Goal: Task Accomplishment & Management: Use online tool/utility

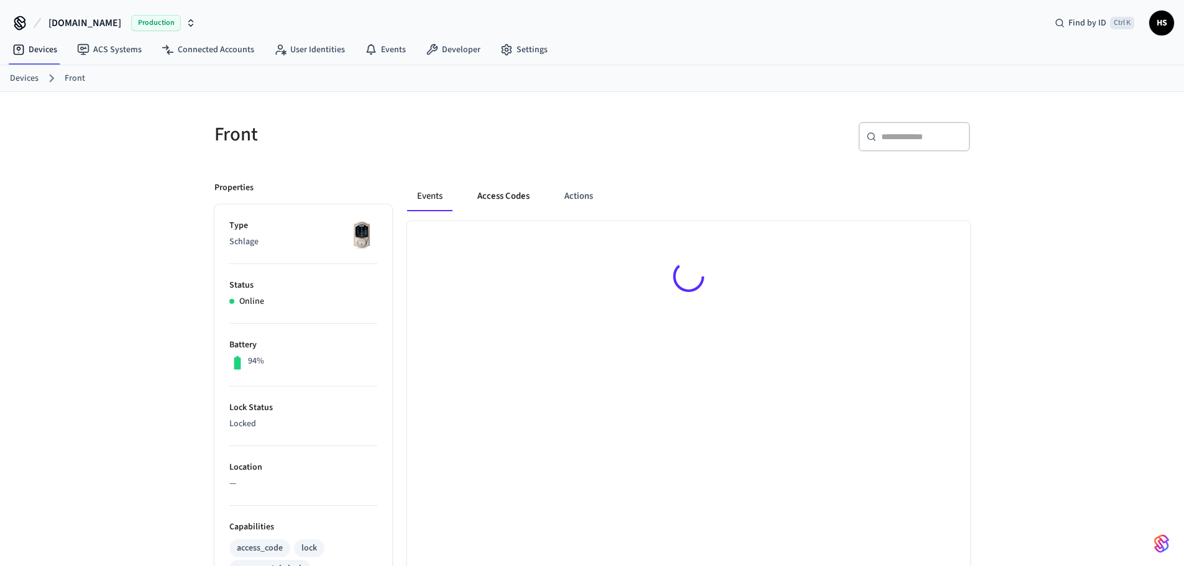
click at [507, 196] on button "Access Codes" at bounding box center [503, 197] width 72 height 30
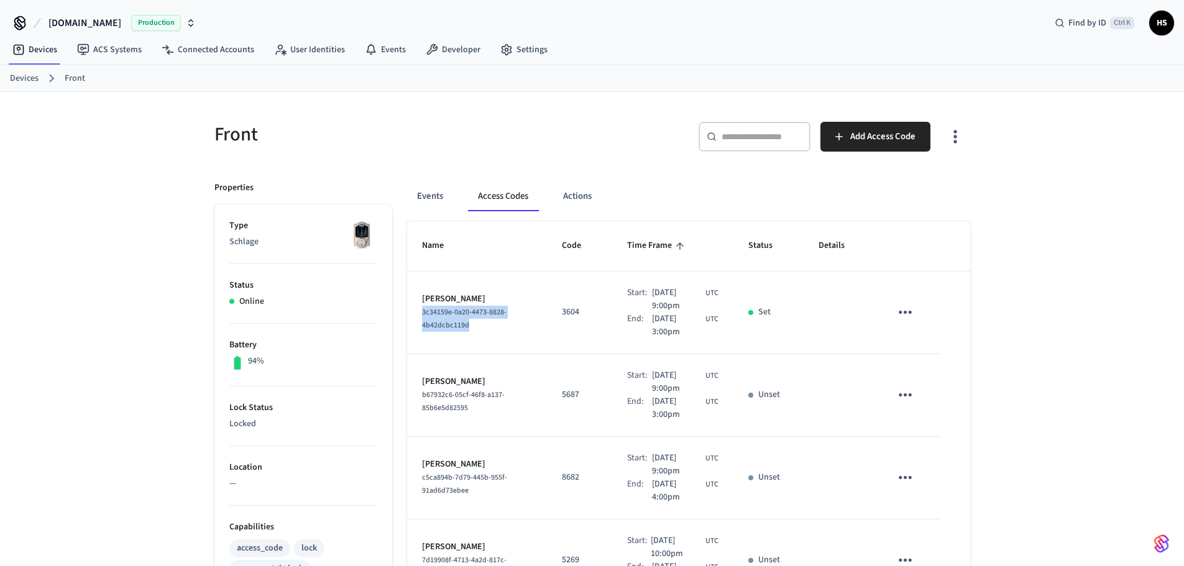
drag, startPoint x: 486, startPoint y: 333, endPoint x: 420, endPoint y: 316, distance: 68.4
click at [420, 316] on td "[PERSON_NAME] 3c34159e-0a20-4473-8828-4b42dcbc119d" at bounding box center [477, 313] width 140 height 83
copy span "3c34159e-0a20-4473-8828-4b42dcbc119d"
click at [433, 197] on button "Events" at bounding box center [430, 197] width 46 height 30
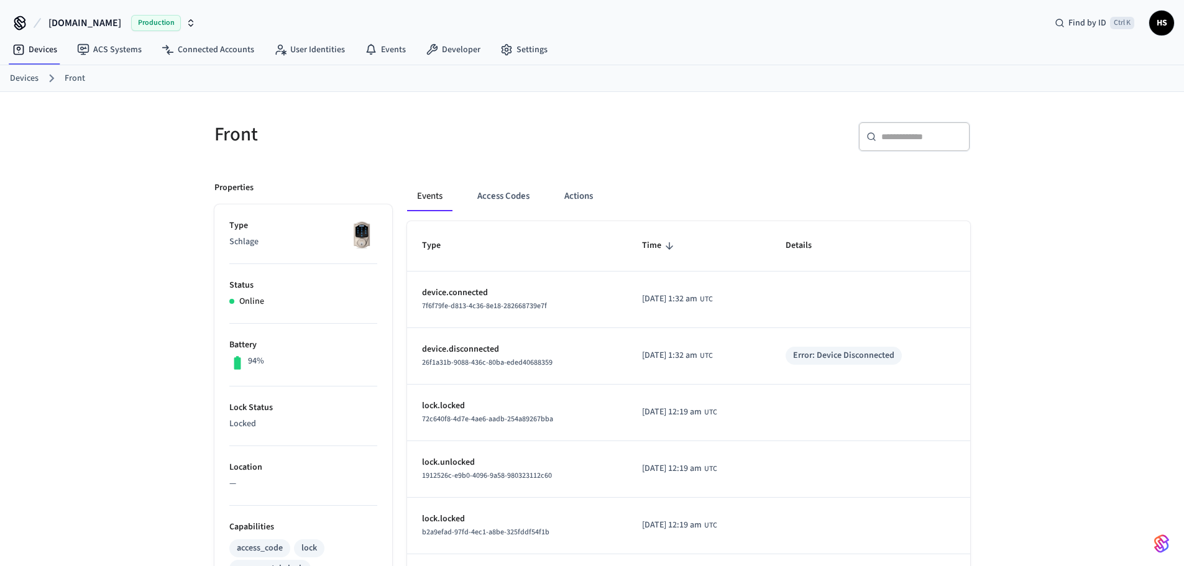
click at [914, 131] on input "text" at bounding box center [921, 137] width 81 height 12
paste input "**********"
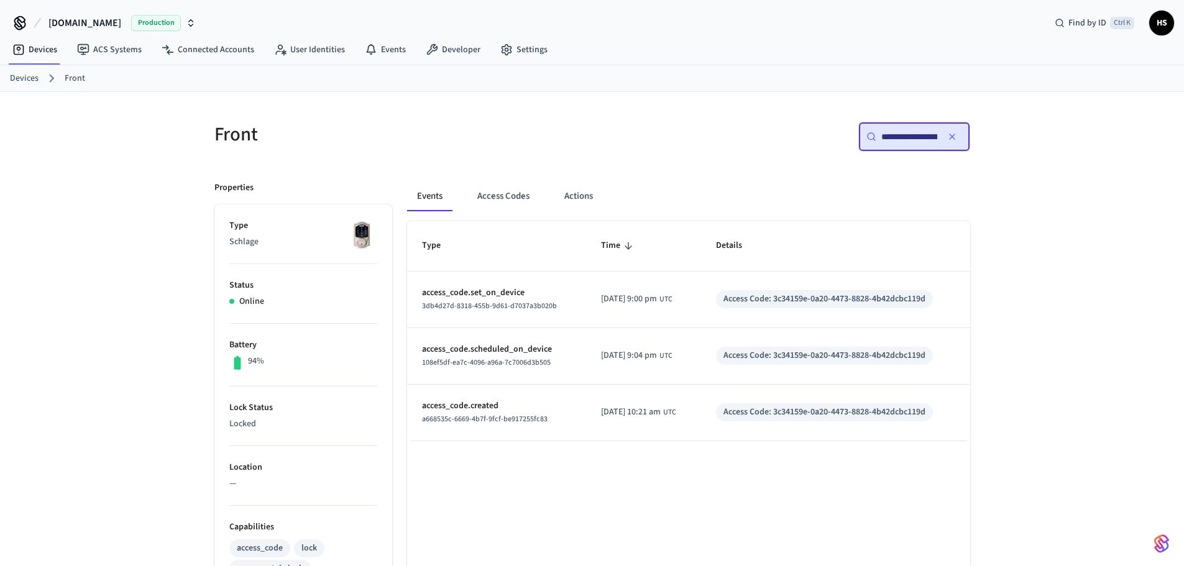
scroll to position [0, 96]
type input "**********"
click at [686, 123] on div "**********" at bounding box center [785, 142] width 370 height 40
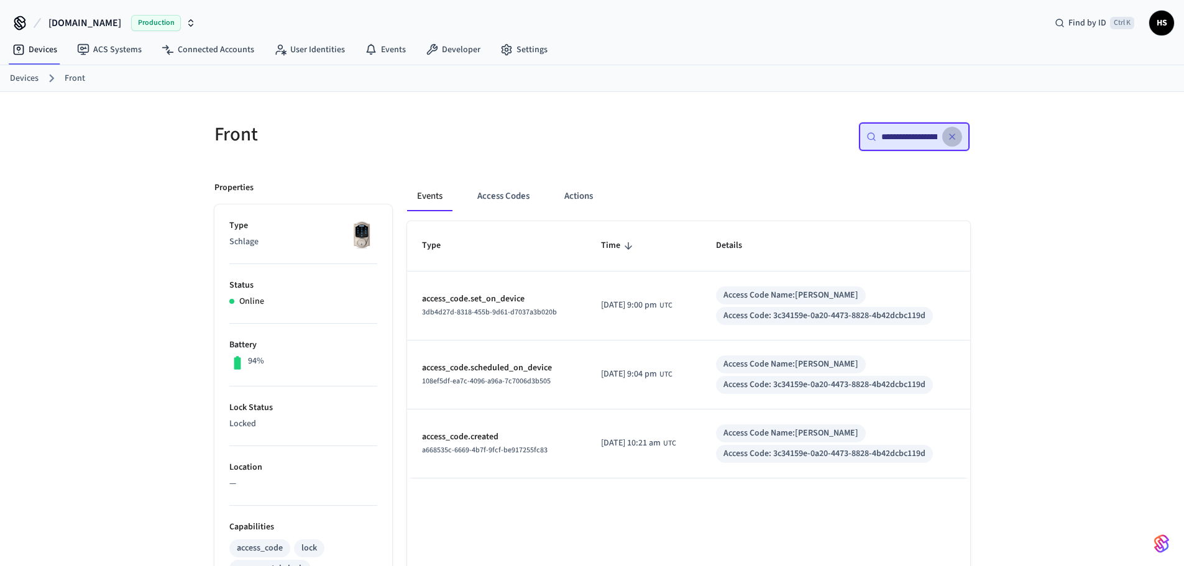
click at [951, 139] on icon "button" at bounding box center [952, 137] width 10 height 10
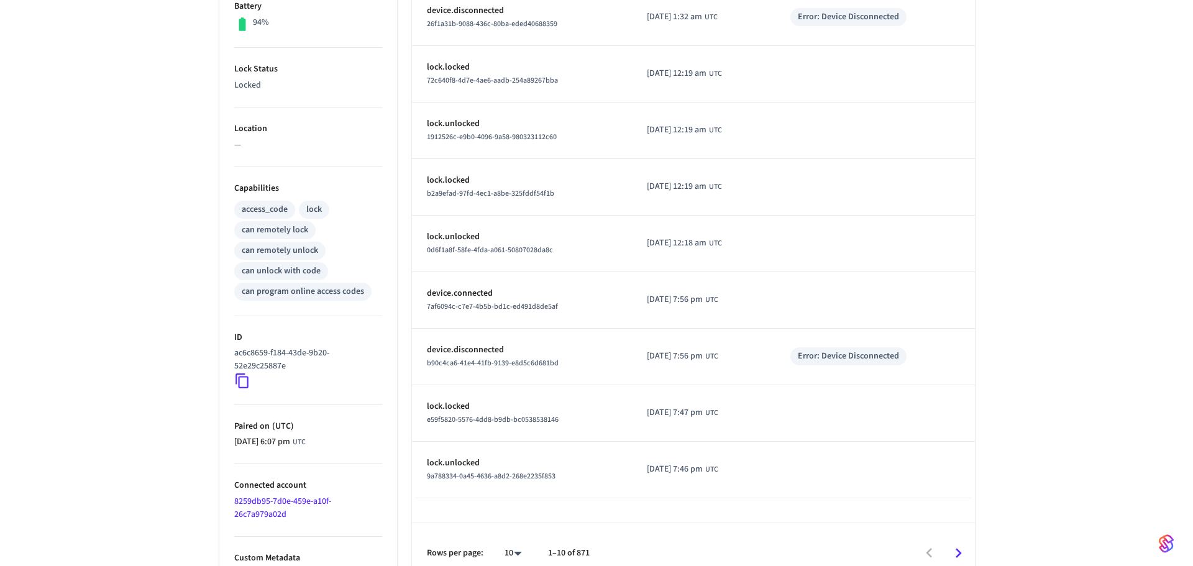
scroll to position [356, 0]
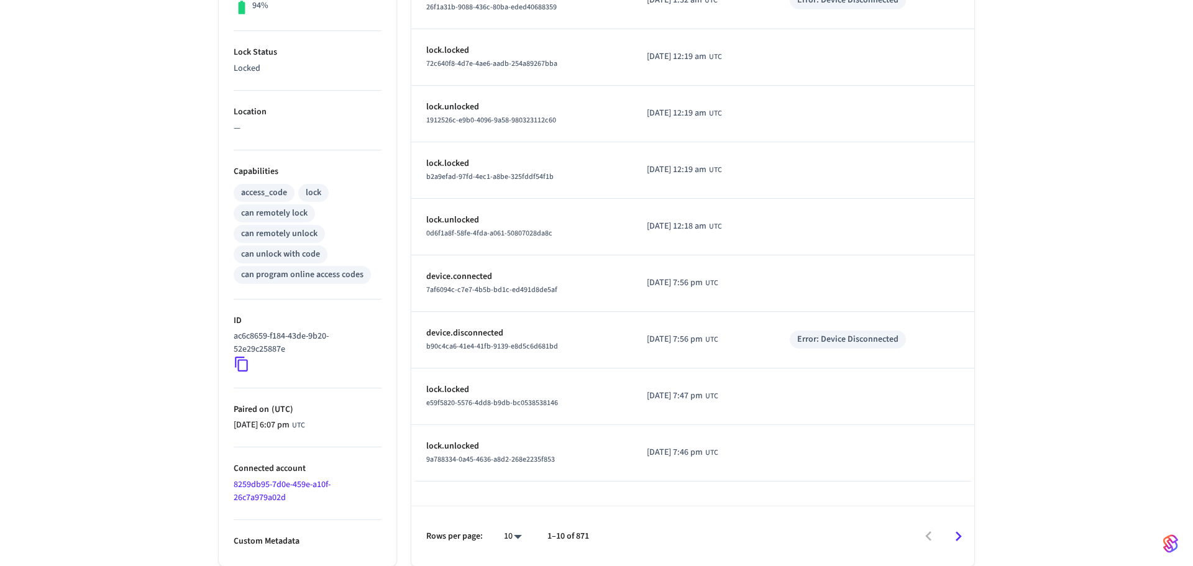
click at [508, 545] on body "[DOMAIN_NAME] Production Find by ID Ctrl K HS Devices ACS Systems Connected Acc…" at bounding box center [596, 105] width 1193 height 922
click at [505, 526] on li "100" at bounding box center [503, 529] width 33 height 33
type input "***"
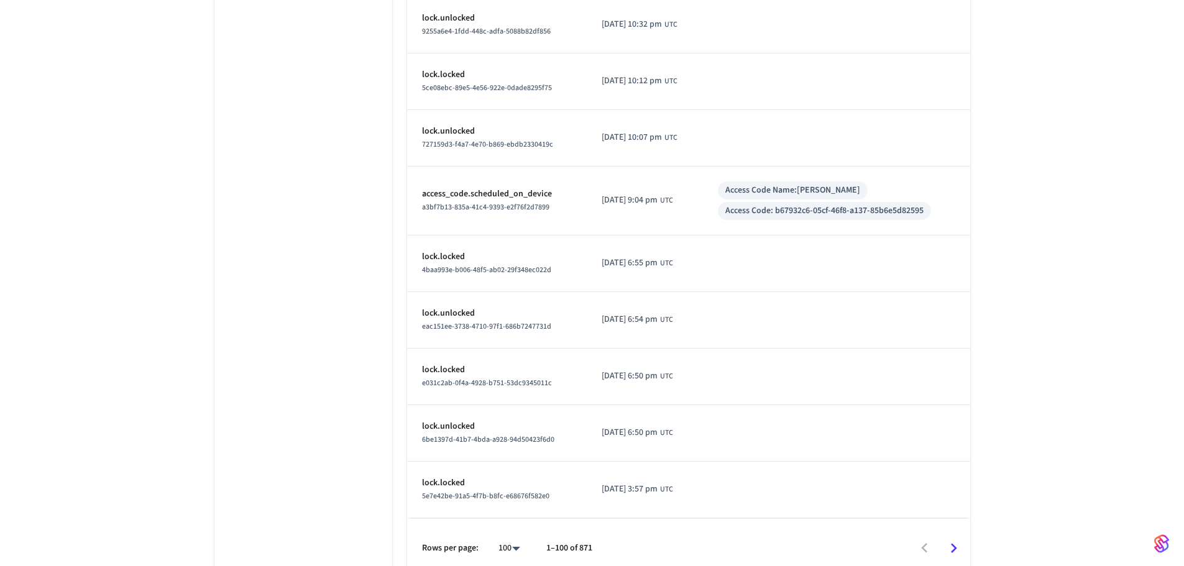
scroll to position [5435, 0]
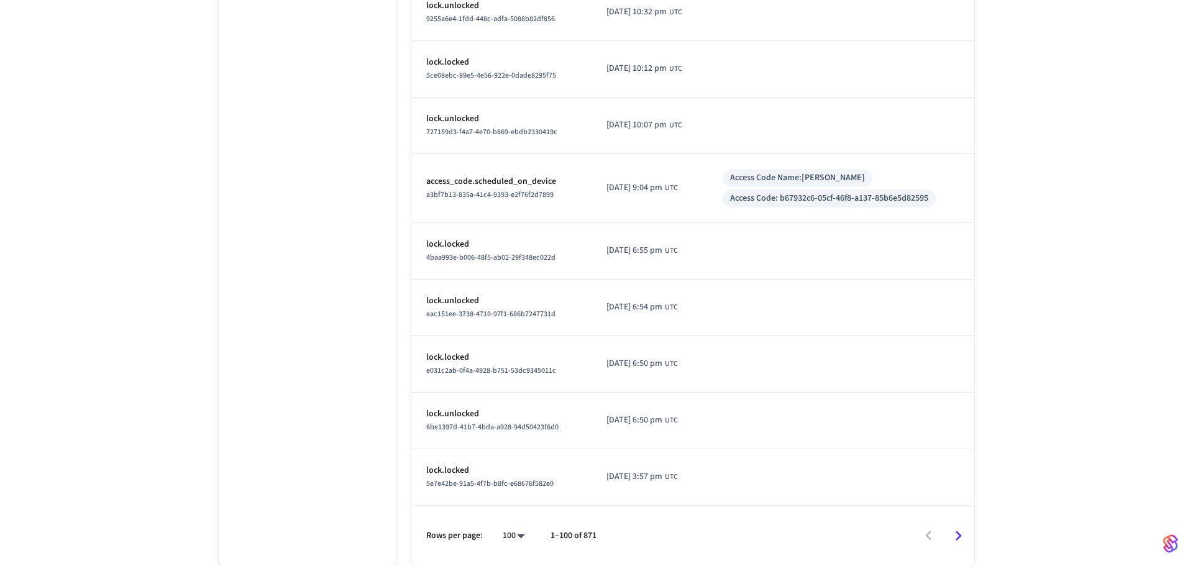
drag, startPoint x: 504, startPoint y: 533, endPoint x: 643, endPoint y: 522, distance: 140.4
click at [504, 532] on li "100" at bounding box center [505, 529] width 33 height 33
click at [949, 531] on icon "Go to next page" at bounding box center [953, 536] width 19 height 19
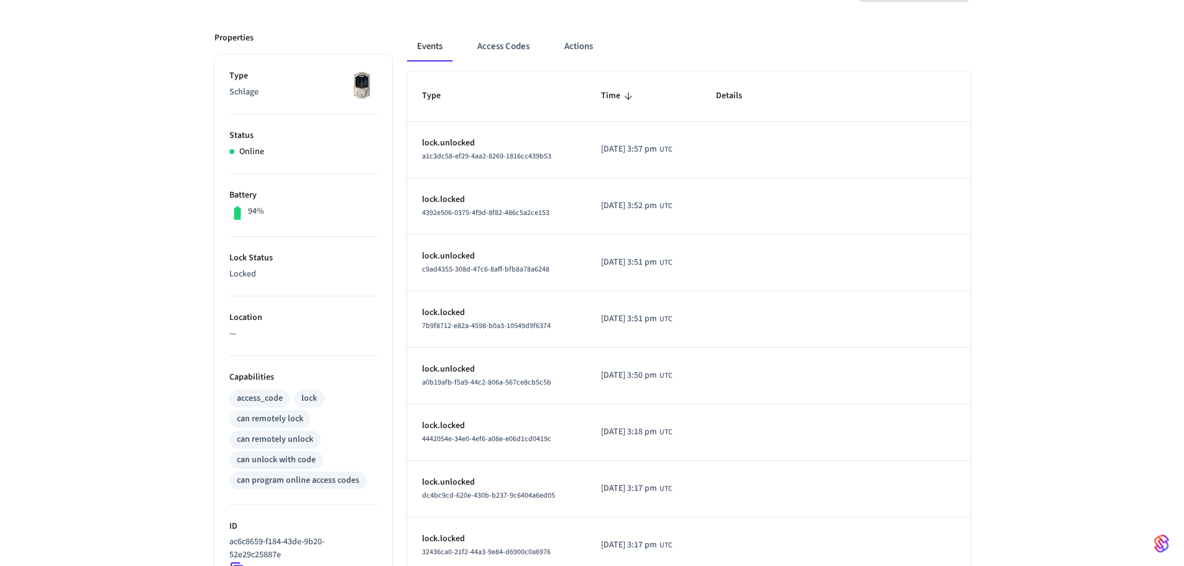
scroll to position [0, 0]
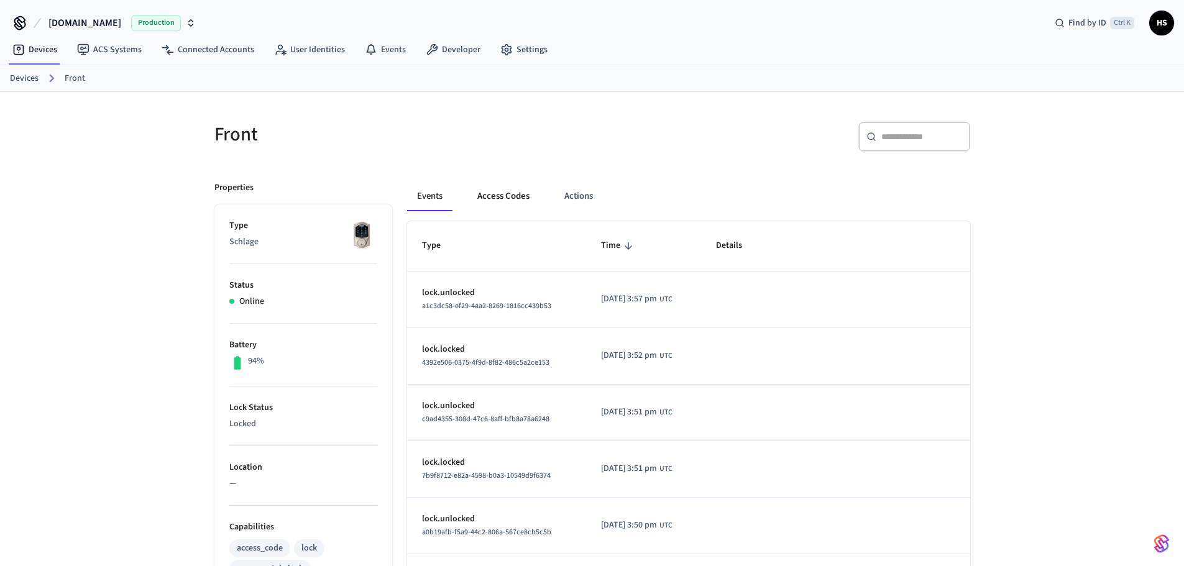
click at [507, 195] on button "Access Codes" at bounding box center [503, 197] width 72 height 30
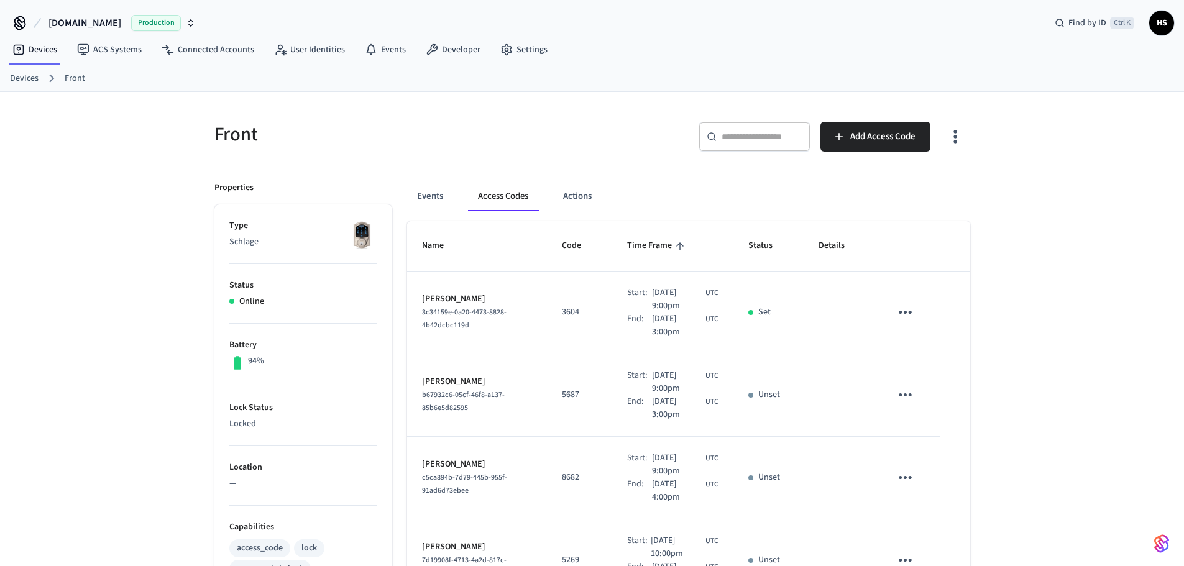
drag, startPoint x: 88, startPoint y: 407, endPoint x: 186, endPoint y: 321, distance: 130.9
click at [87, 407] on div "Front ​ ​ Add Access Code Properties Type Schlage Status Online Battery 94% Loc…" at bounding box center [592, 507] width 1184 height 830
click at [955, 147] on button "button" at bounding box center [954, 137] width 29 height 50
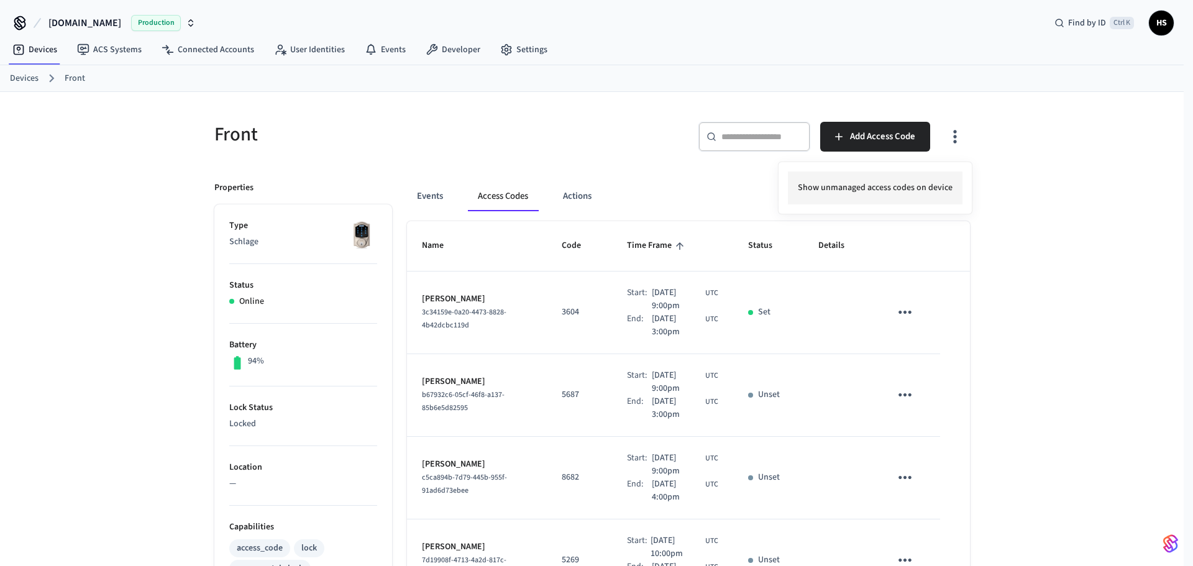
click at [920, 187] on li "Show unmanaged access codes on device" at bounding box center [875, 188] width 175 height 33
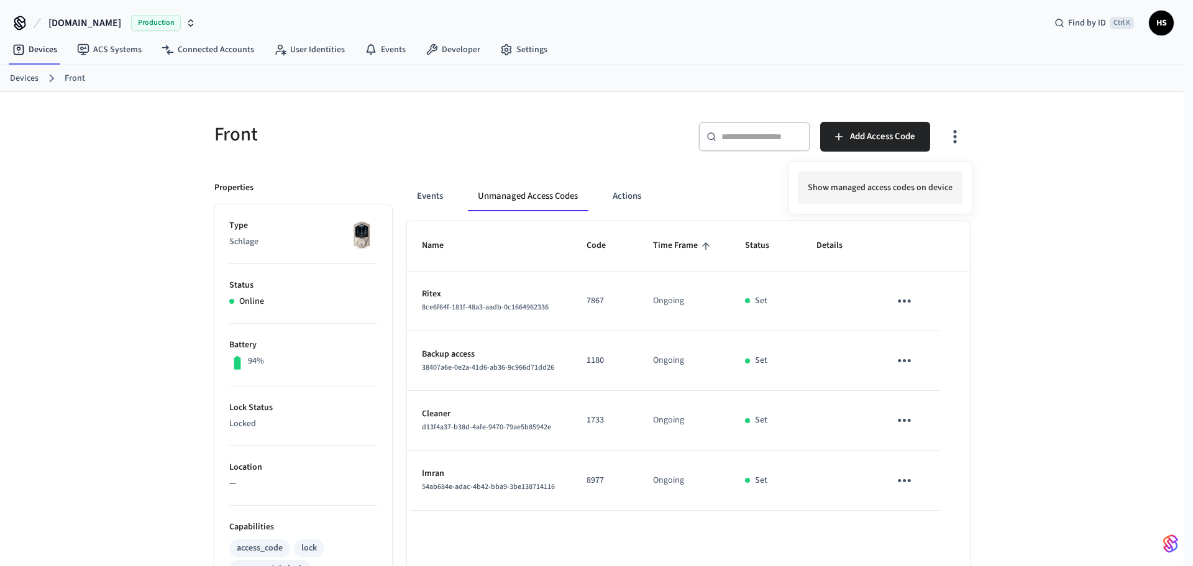
click at [917, 193] on li "Show managed access codes on device" at bounding box center [880, 188] width 165 height 33
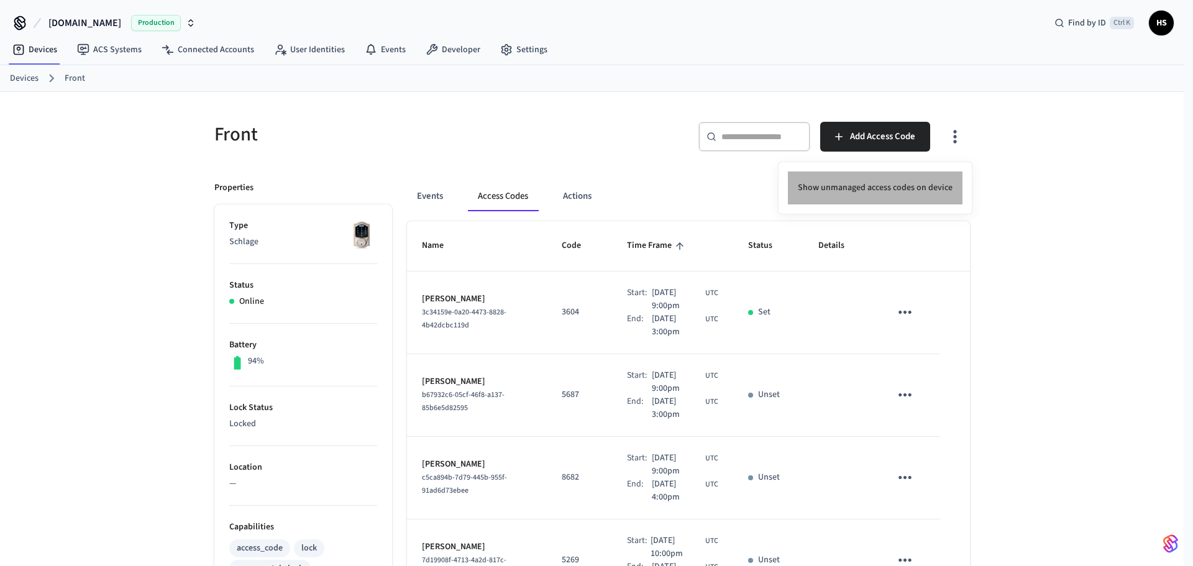
click at [902, 198] on li "Show unmanaged access codes on device" at bounding box center [875, 188] width 175 height 33
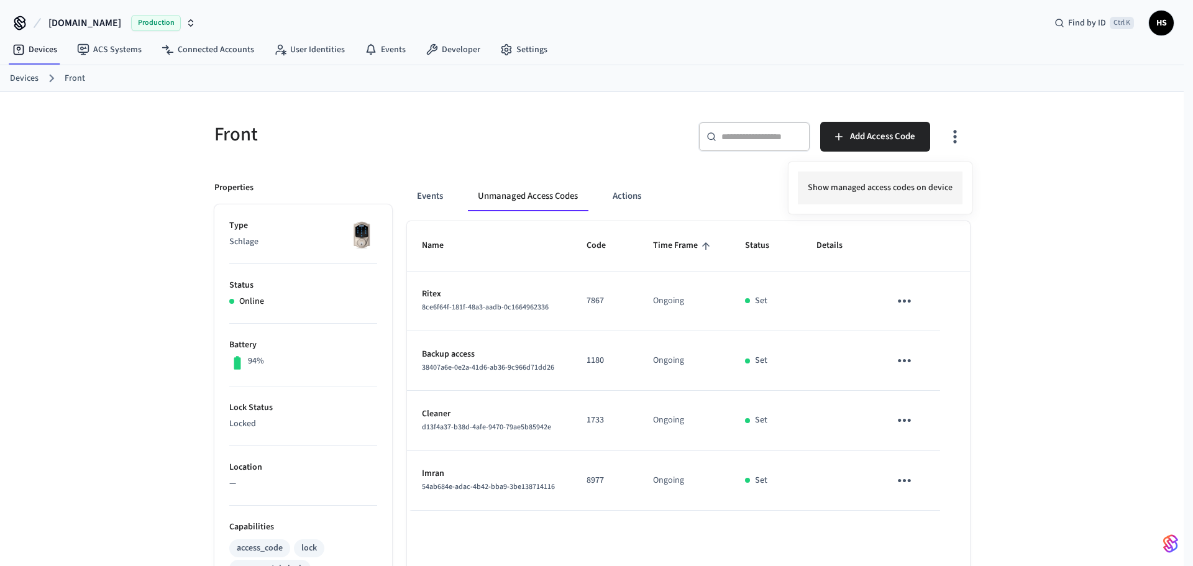
click at [907, 191] on li "Show managed access codes on device" at bounding box center [880, 188] width 165 height 33
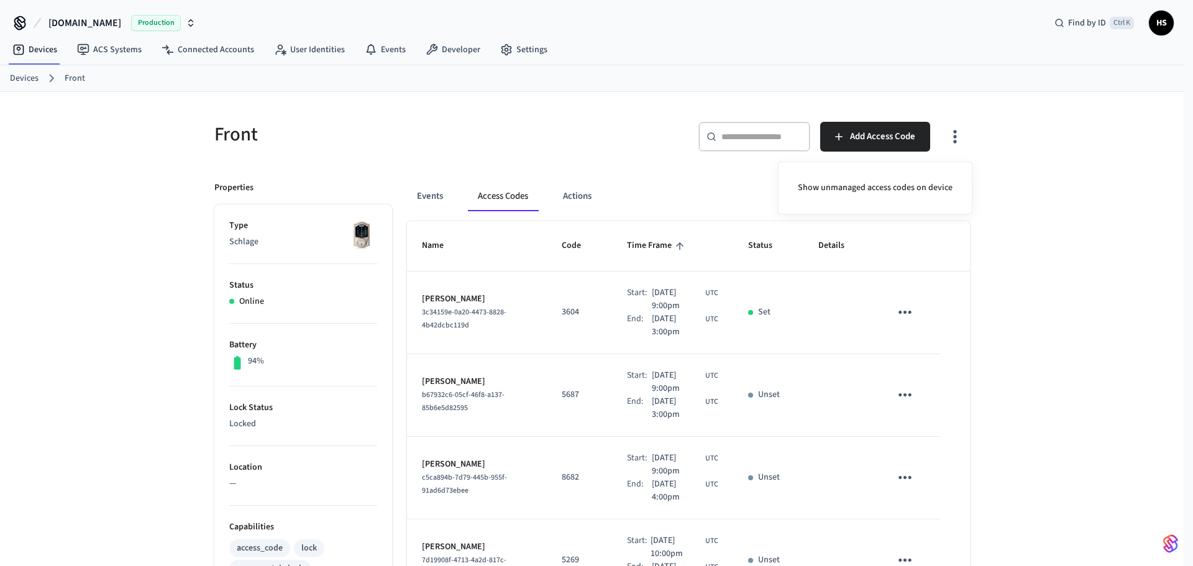
click at [647, 334] on div at bounding box center [596, 283] width 1193 height 566
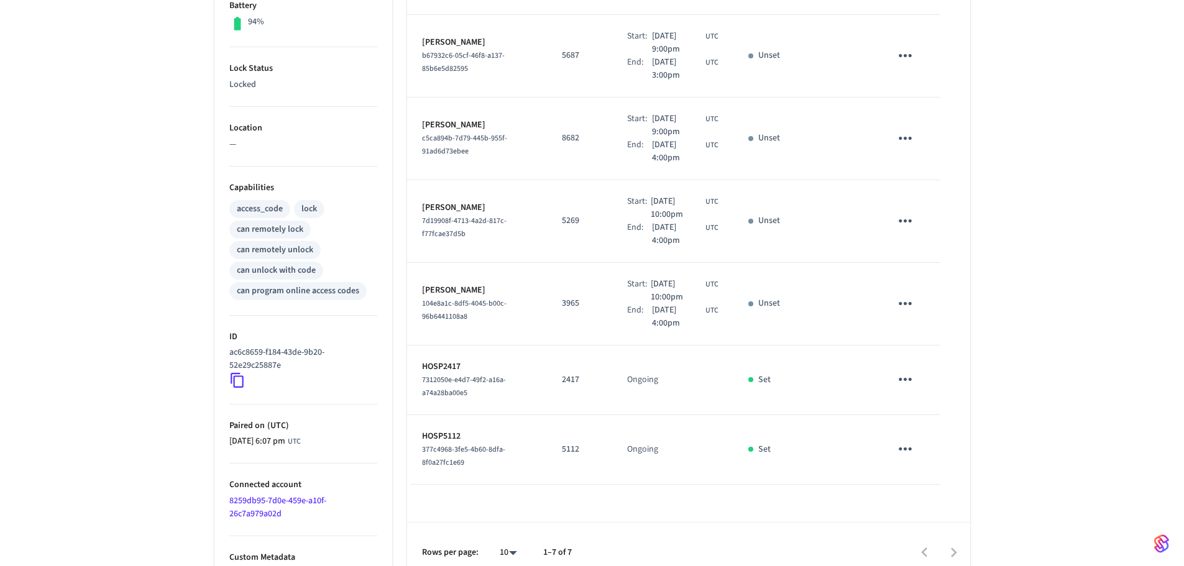
scroll to position [356, 0]
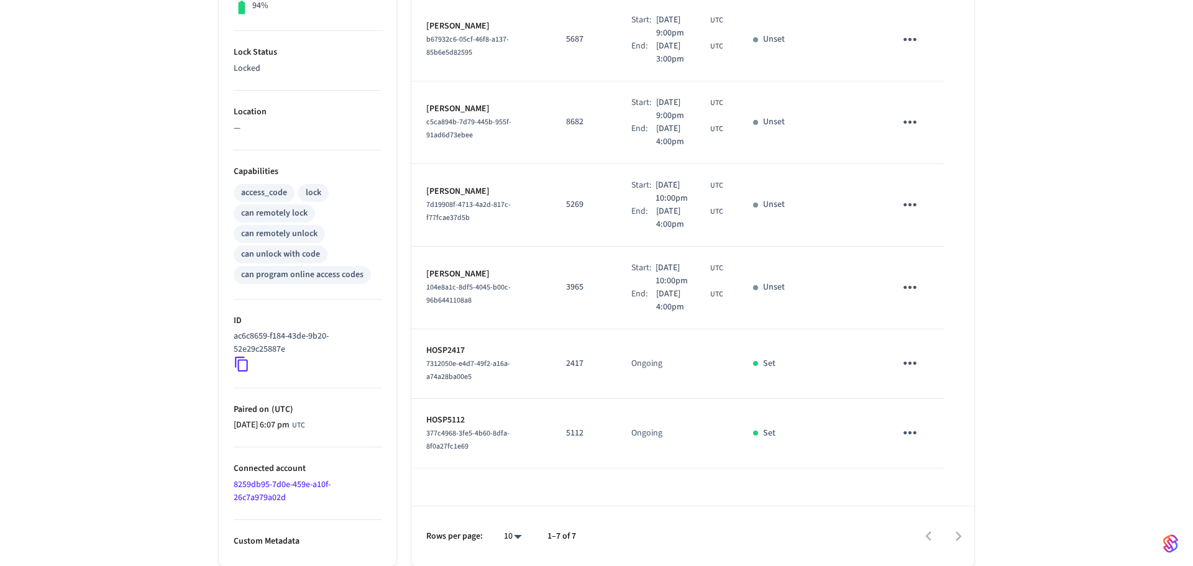
click at [510, 540] on body "[DOMAIN_NAME] Production Find by ID Ctrl K HS Devices ACS Systems Connected Acc…" at bounding box center [596, 105] width 1193 height 922
click at [512, 536] on li "All" at bounding box center [503, 529] width 33 height 33
type input "**"
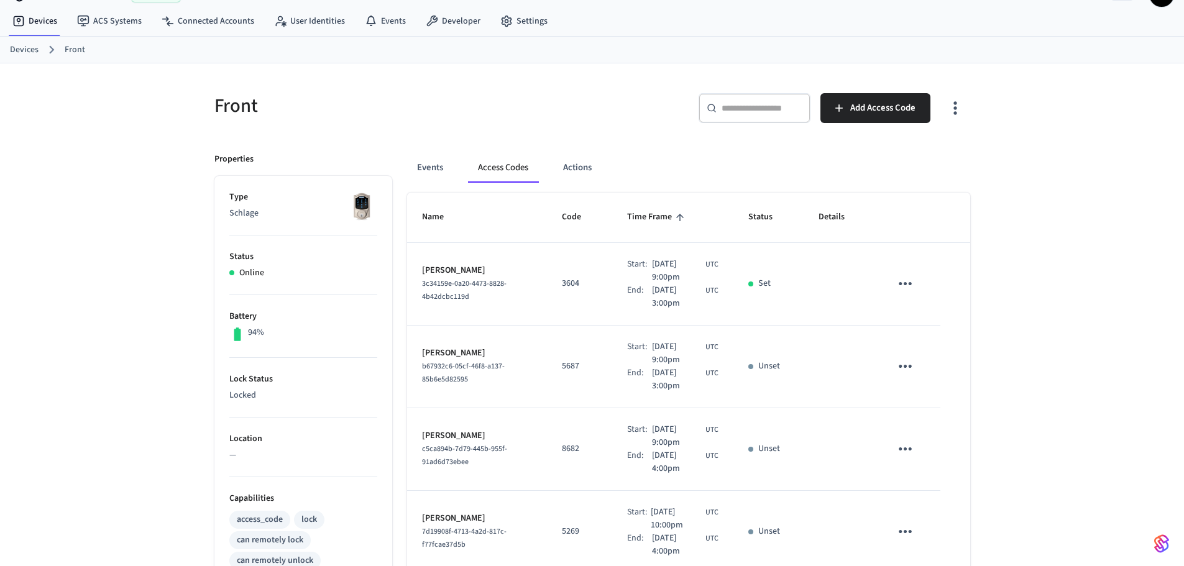
scroll to position [0, 0]
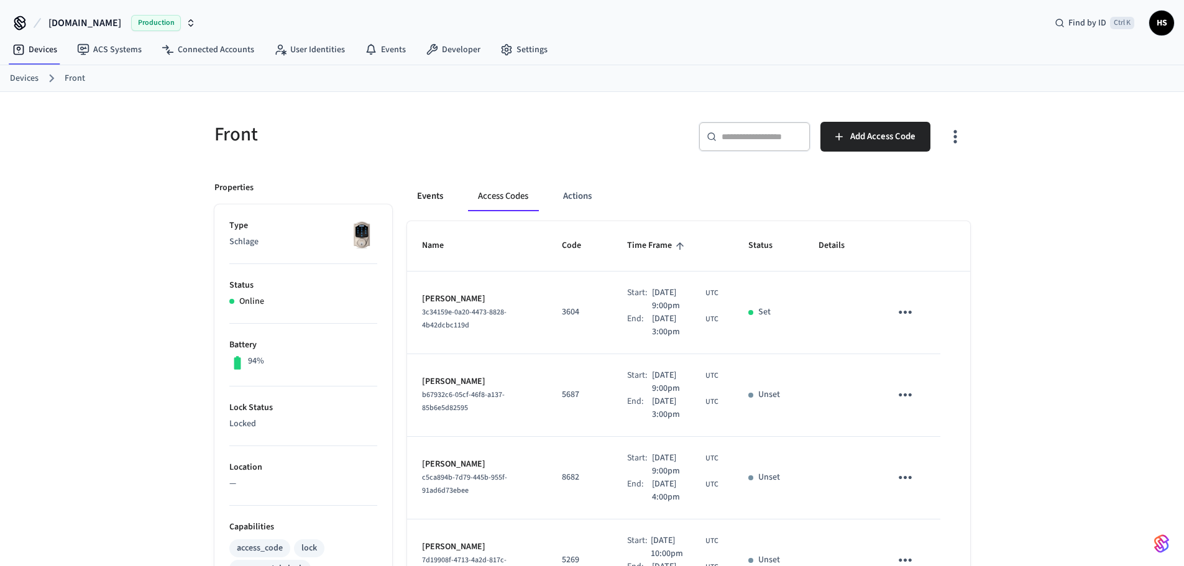
click at [420, 203] on button "Events" at bounding box center [430, 197] width 46 height 30
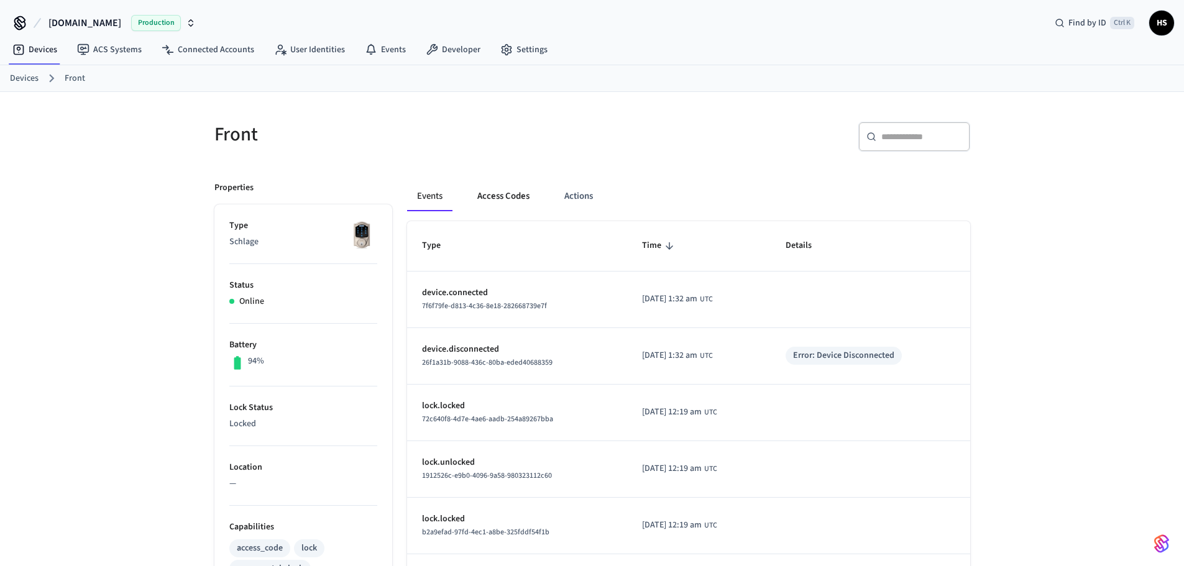
click at [493, 207] on button "Access Codes" at bounding box center [503, 197] width 72 height 30
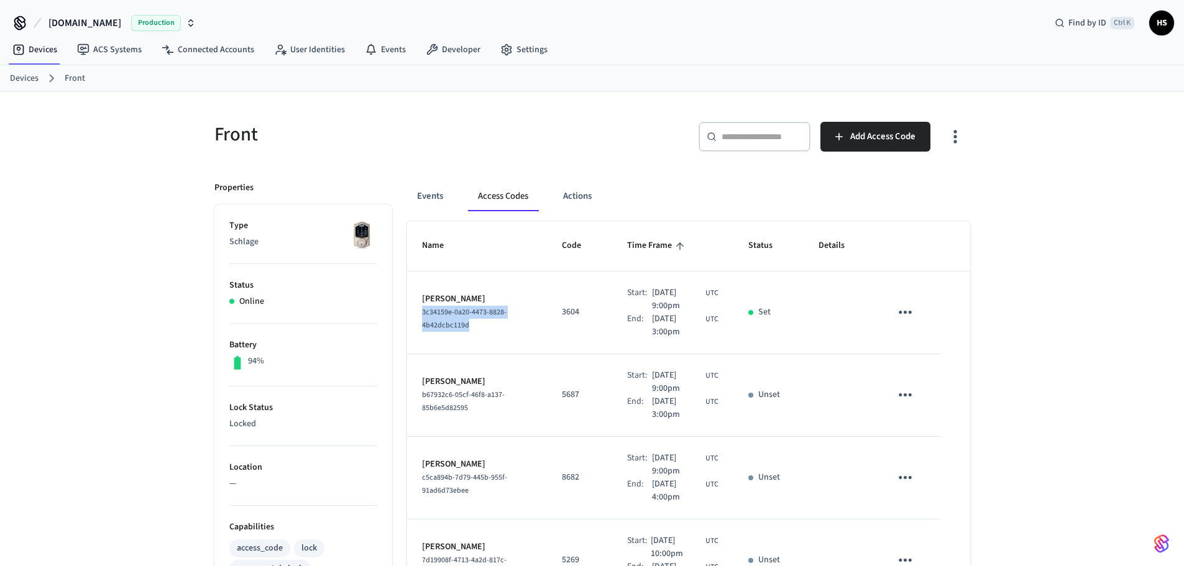
drag, startPoint x: 490, startPoint y: 333, endPoint x: 408, endPoint y: 317, distance: 83.5
click at [408, 317] on td "[PERSON_NAME] 3c34159e-0a20-4473-8828-4b42dcbc119d" at bounding box center [477, 313] width 140 height 83
copy span "3c34159e-0a20-4473-8828-4b42dcbc119d"
click at [433, 203] on button "Events" at bounding box center [430, 197] width 46 height 30
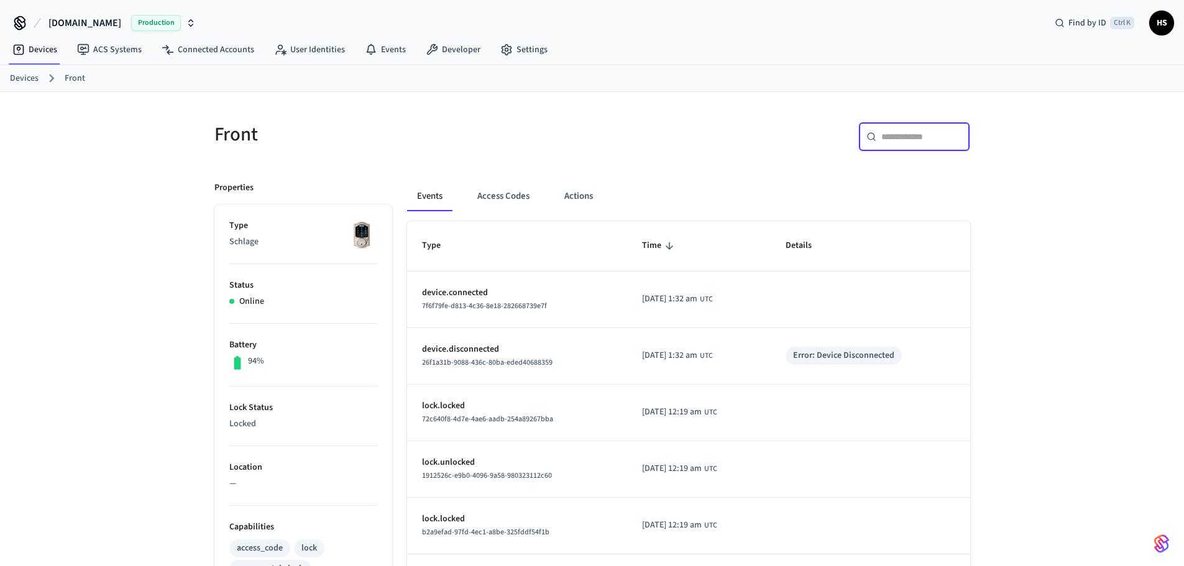
click at [918, 132] on input "text" at bounding box center [921, 137] width 81 height 12
paste input "**********"
type input "**********"
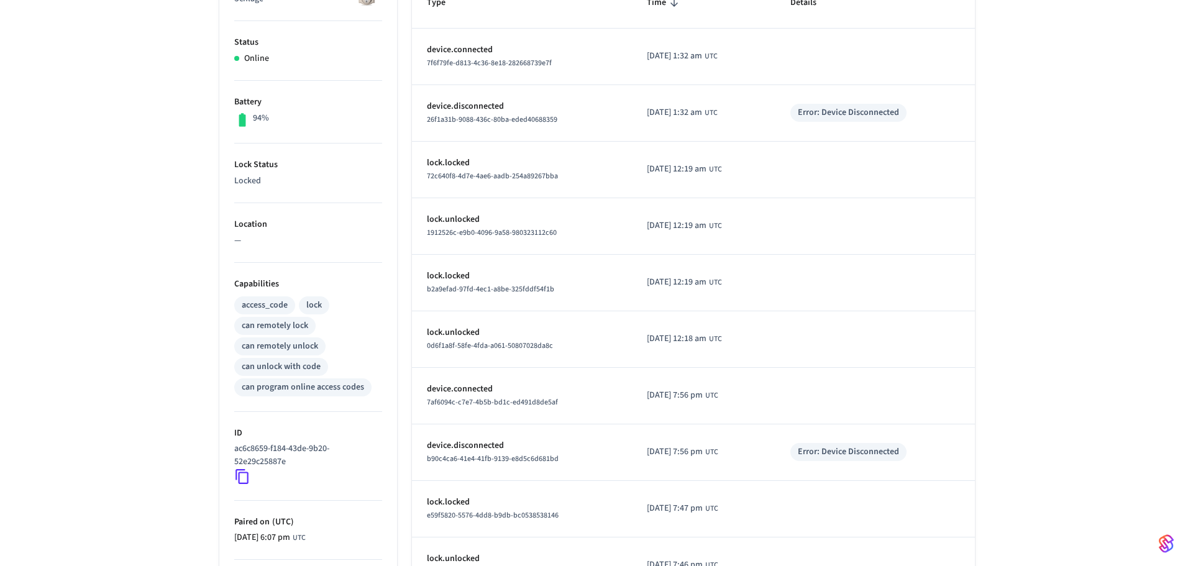
scroll to position [356, 0]
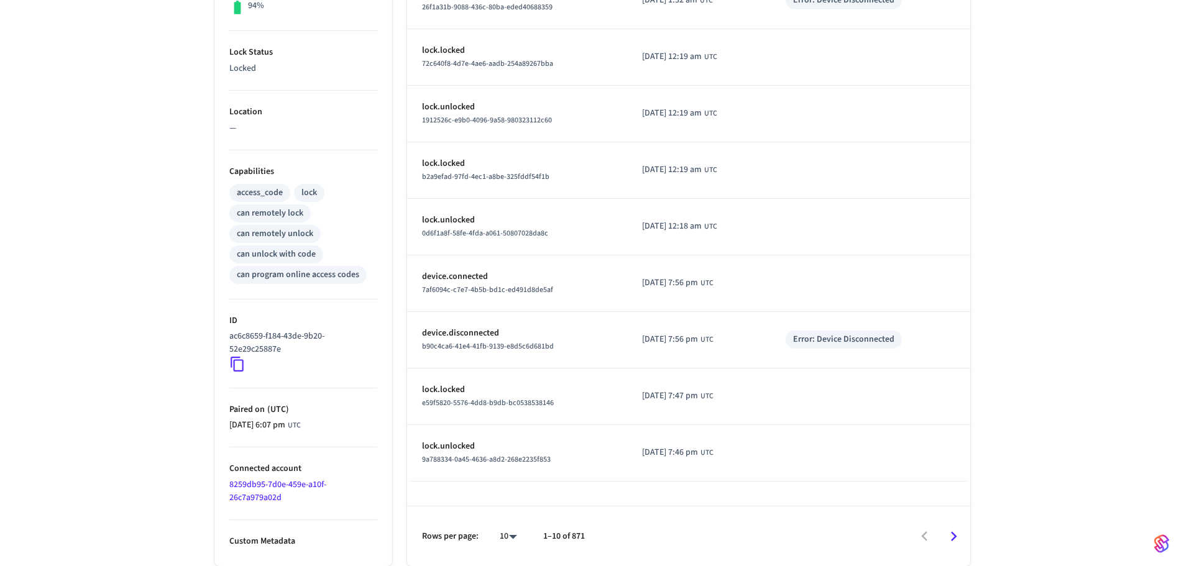
click at [492, 530] on div "10 **" at bounding box center [504, 537] width 40 height 30
click at [500, 541] on body "[DOMAIN_NAME] Production Find by ID Ctrl K HS Devices ACS Systems Connected Acc…" at bounding box center [592, 105] width 1184 height 922
click at [502, 534] on li "100" at bounding box center [503, 529] width 33 height 33
type input "***"
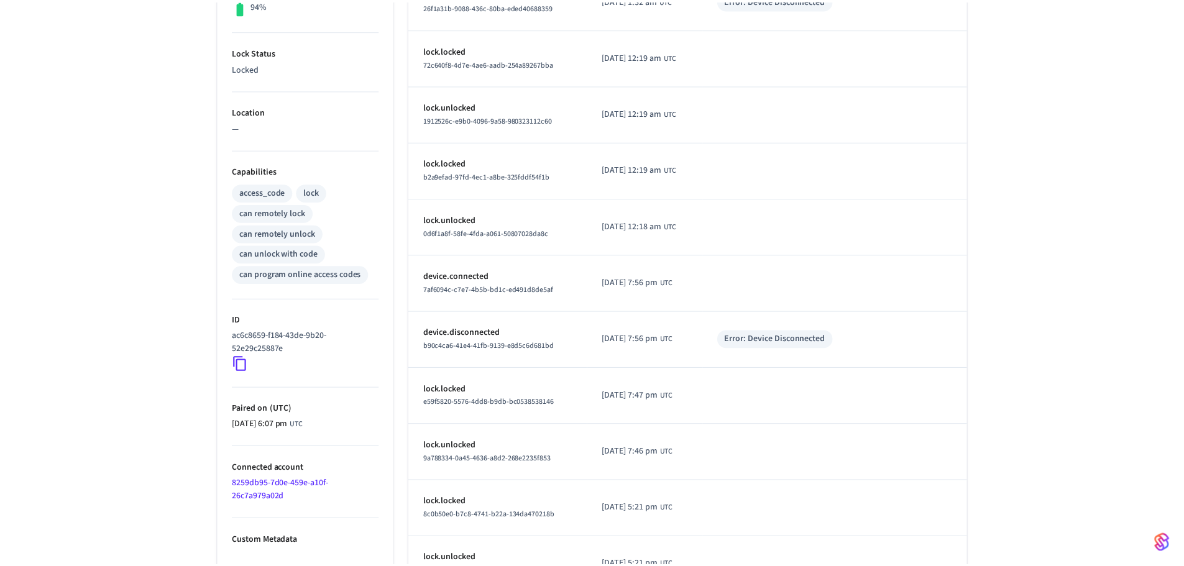
scroll to position [5435, 0]
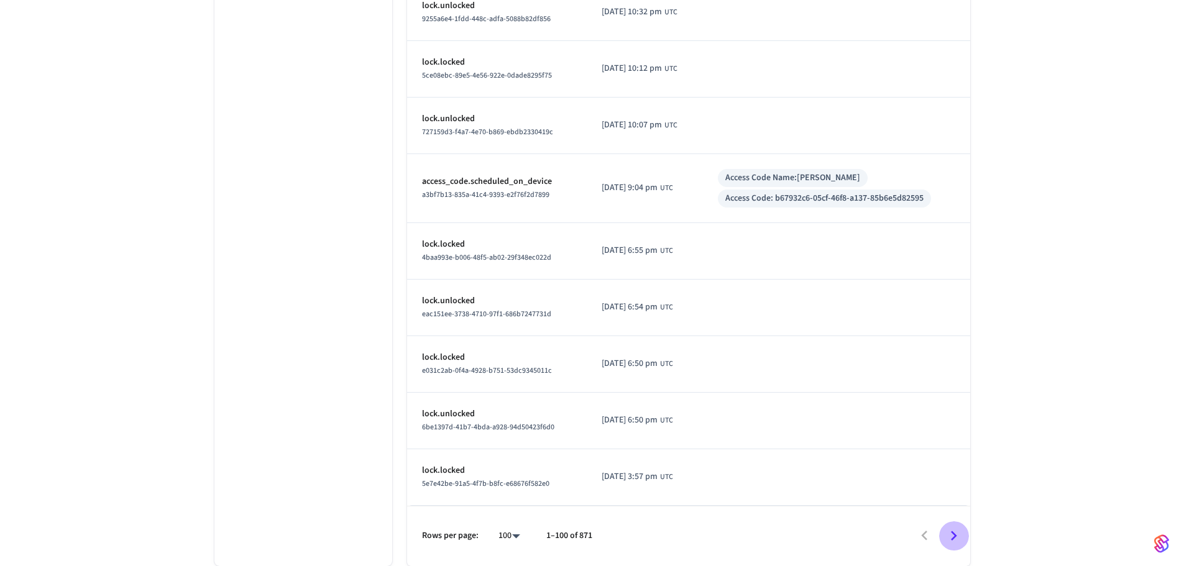
click at [963, 535] on icon "Go to next page" at bounding box center [953, 536] width 19 height 19
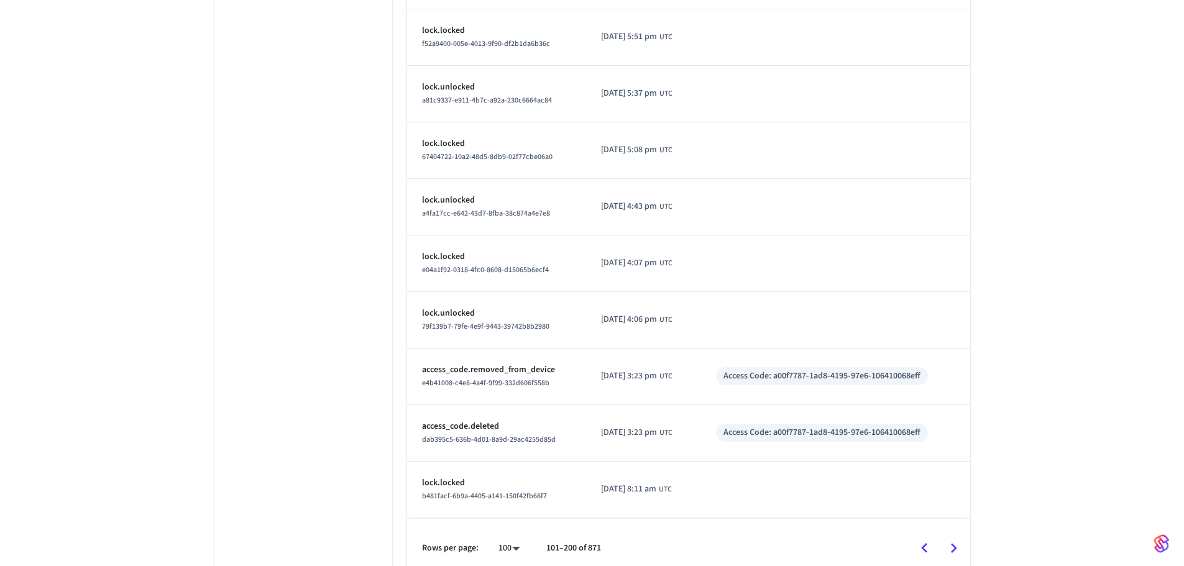
click at [837, 420] on td "Access Code: a00f7787-1ad8-4195-97e6-106410068eff" at bounding box center [835, 433] width 269 height 57
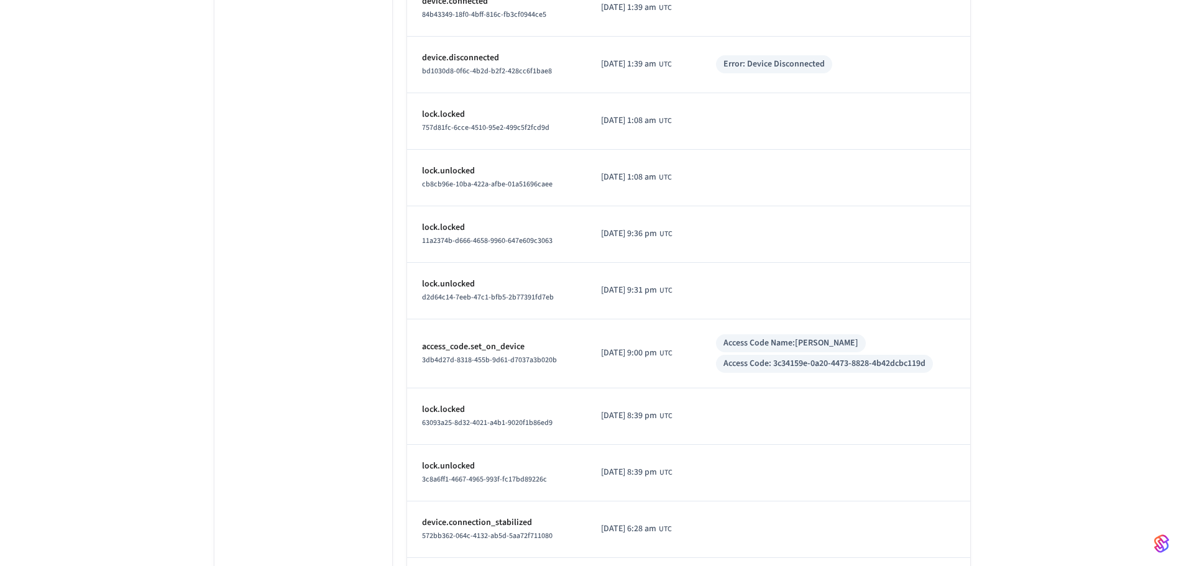
scroll to position [2453, 0]
